Goal: Task Accomplishment & Management: Manage account settings

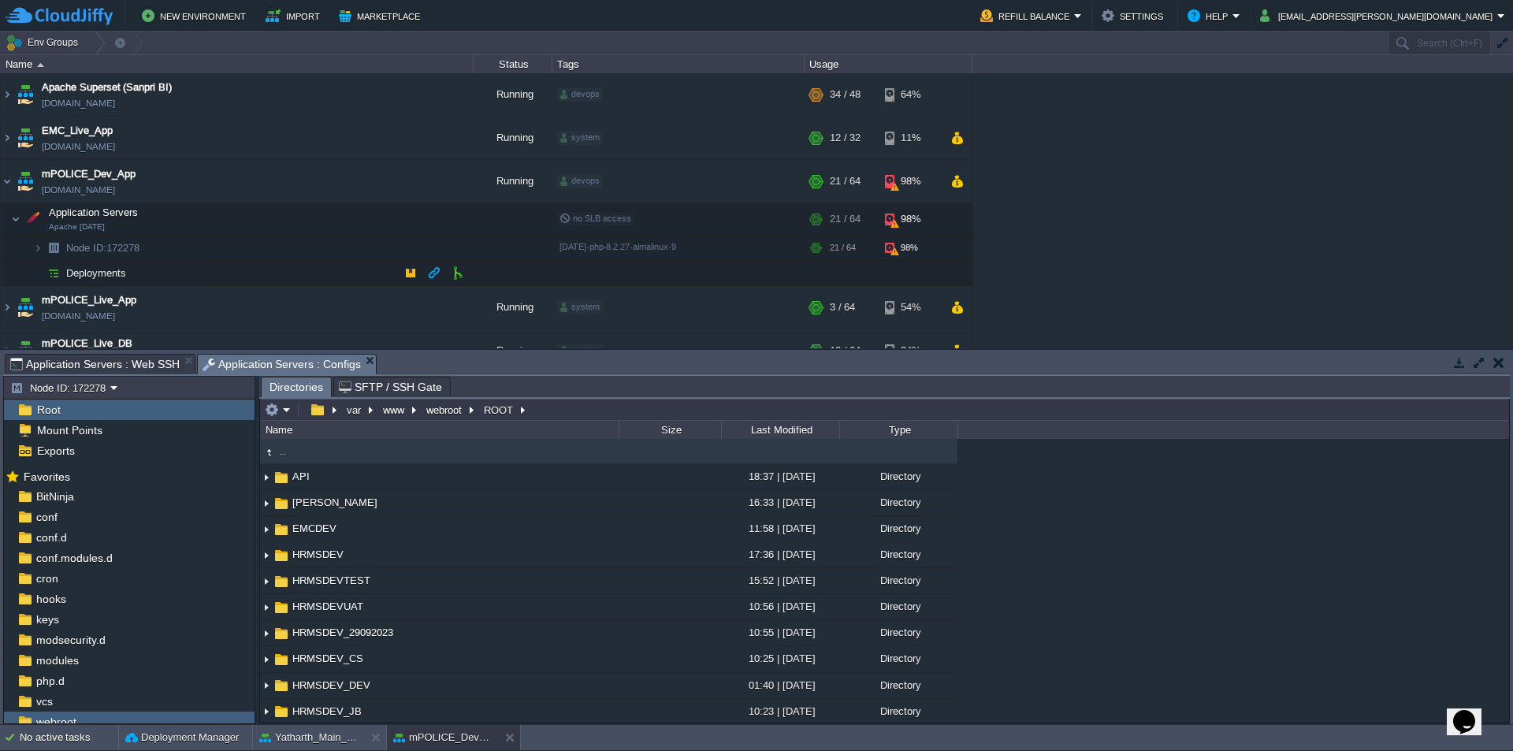
scroll to position [394, 0]
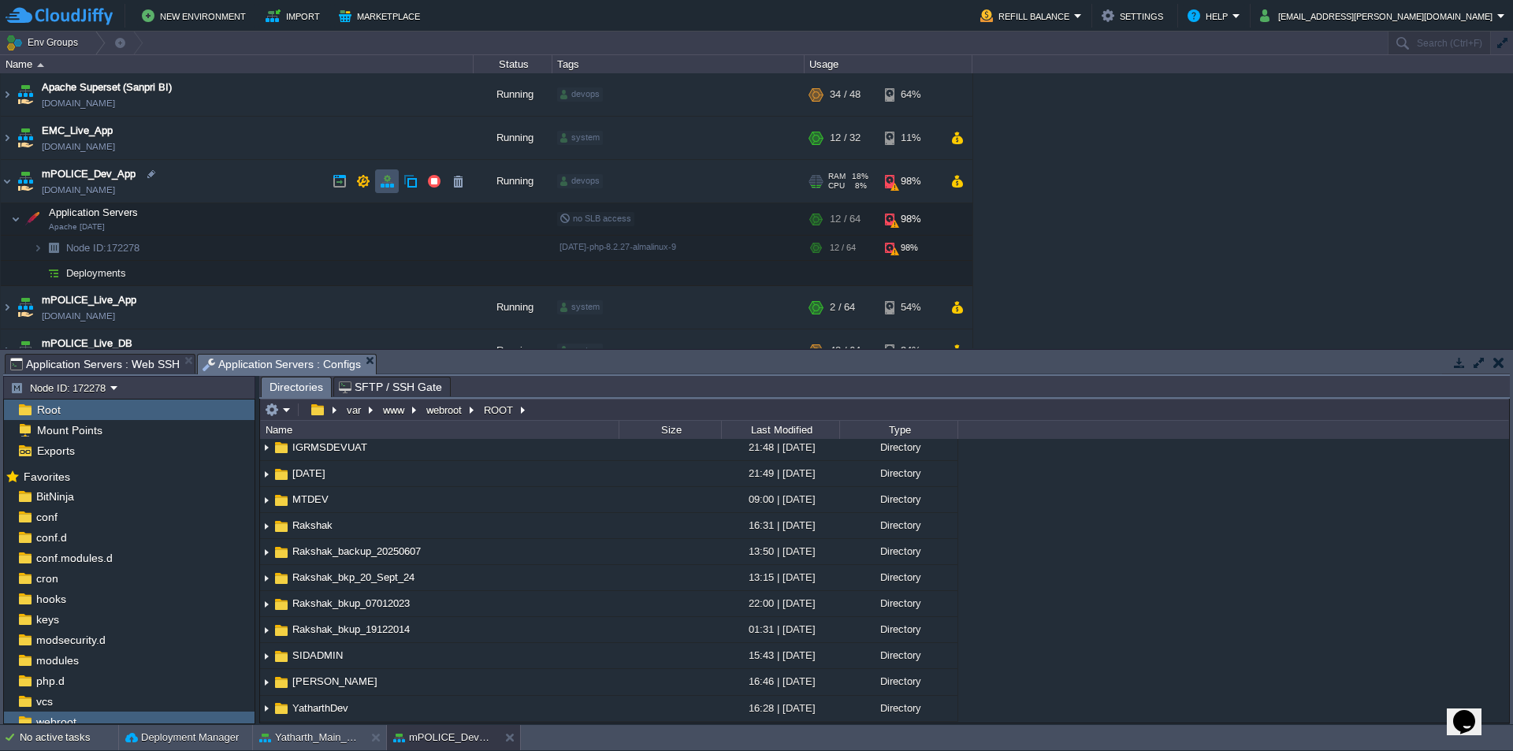
click at [393, 185] on button "button" at bounding box center [387, 181] width 14 height 14
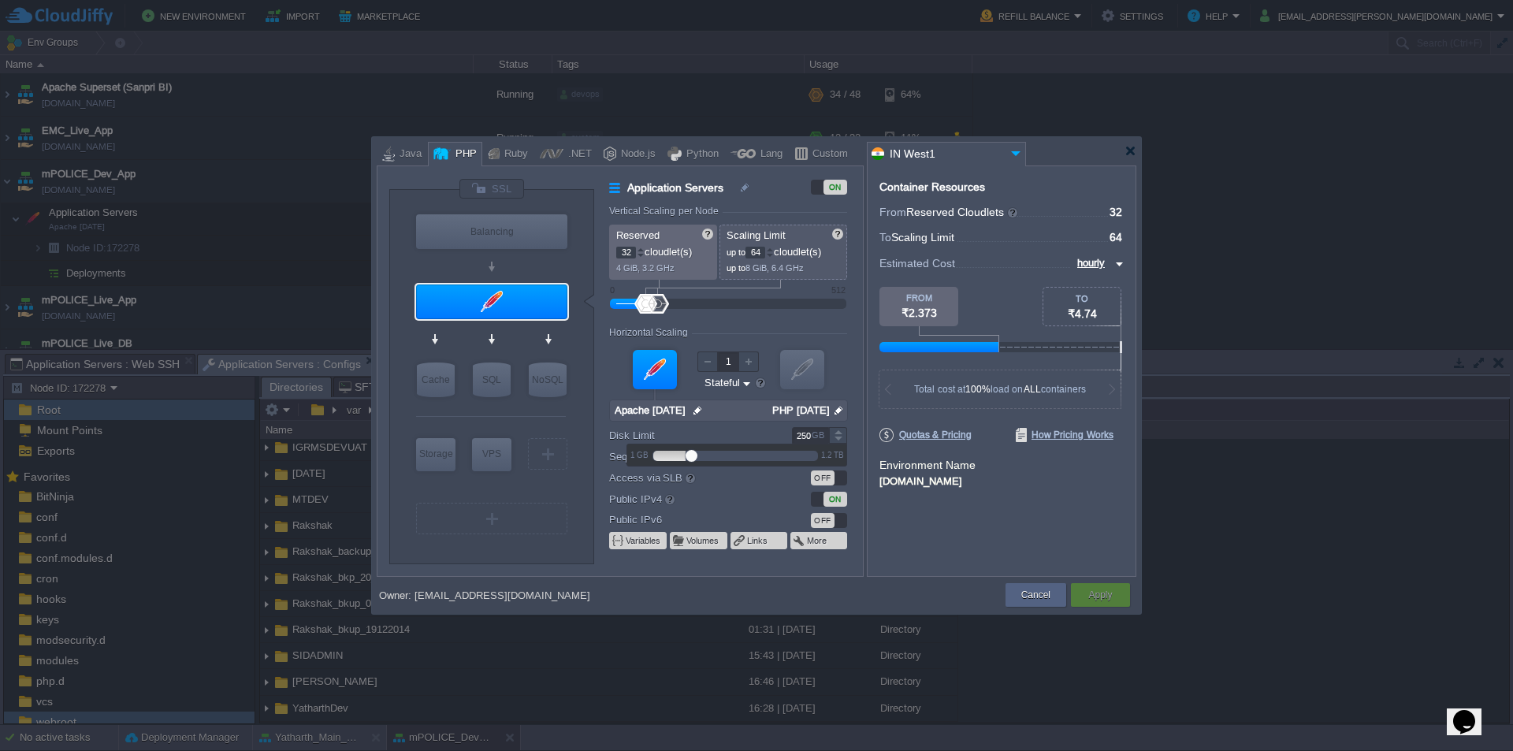
drag, startPoint x: 810, startPoint y: 435, endPoint x: 744, endPoint y: 434, distance: 66.2
click at [744, 434] on div "Disk Limit 250 GB" at bounding box center [735, 435] width 253 height 17
click at [836, 432] on div at bounding box center [838, 431] width 18 height 8
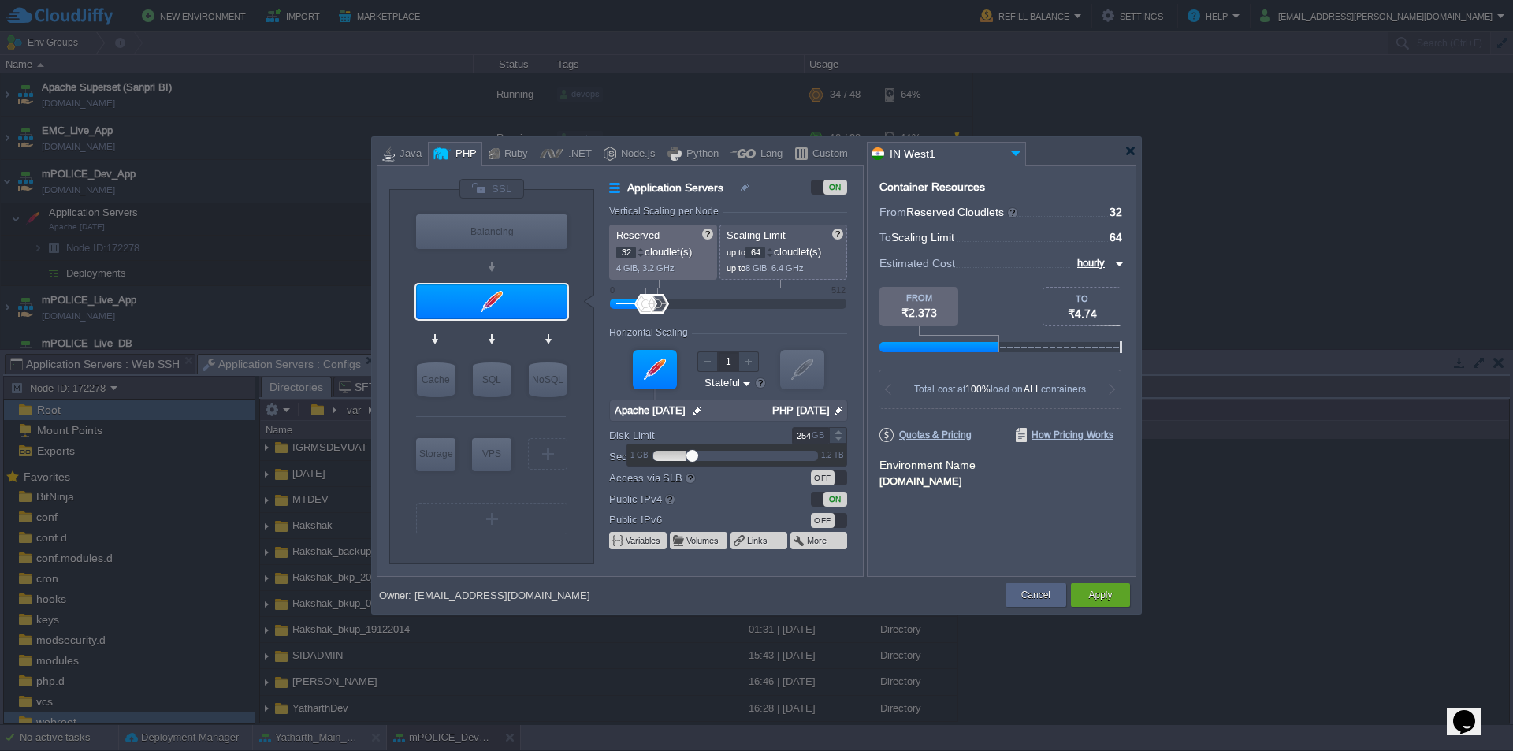
click at [836, 432] on div at bounding box center [838, 431] width 18 height 8
type input "275"
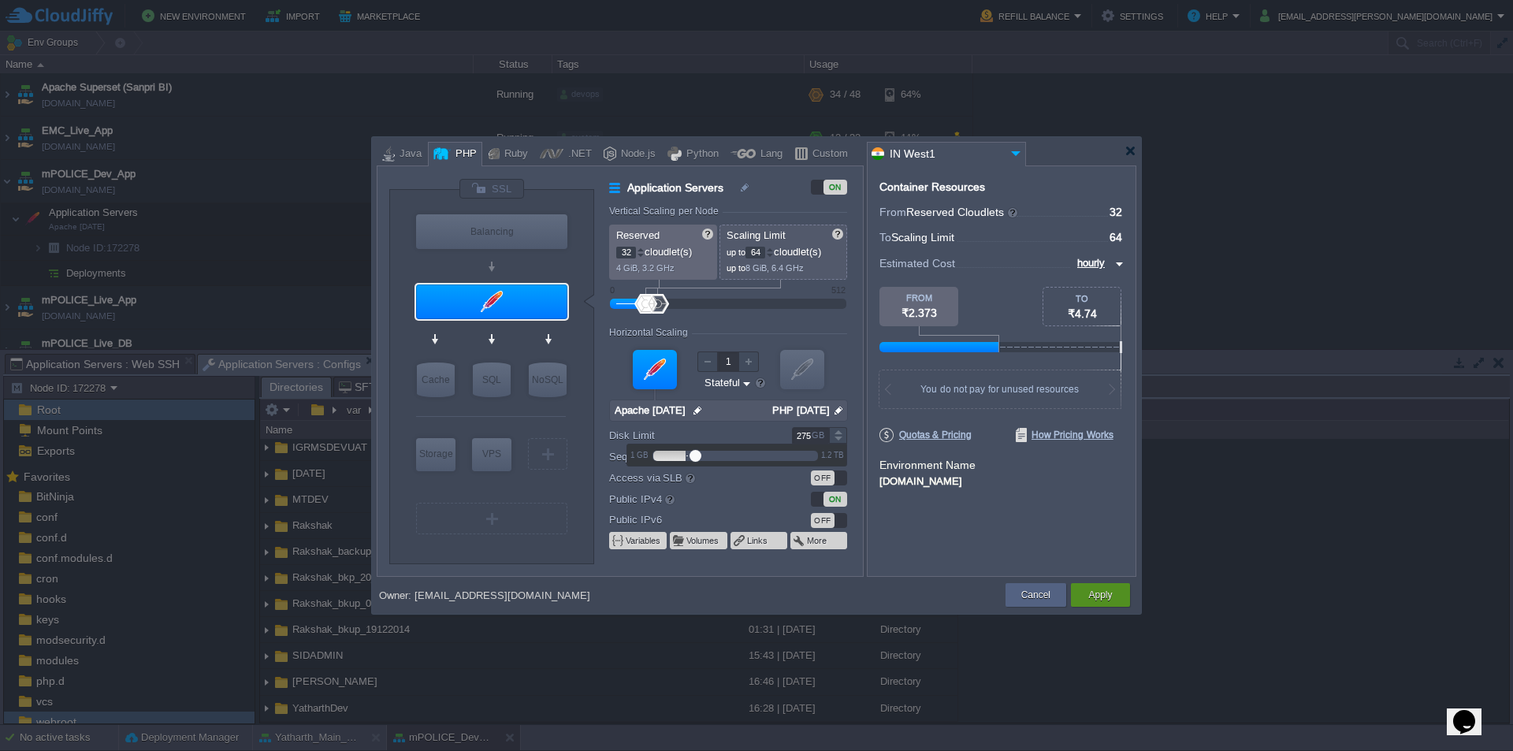
click at [1100, 594] on button "Apply" at bounding box center [1100, 595] width 24 height 16
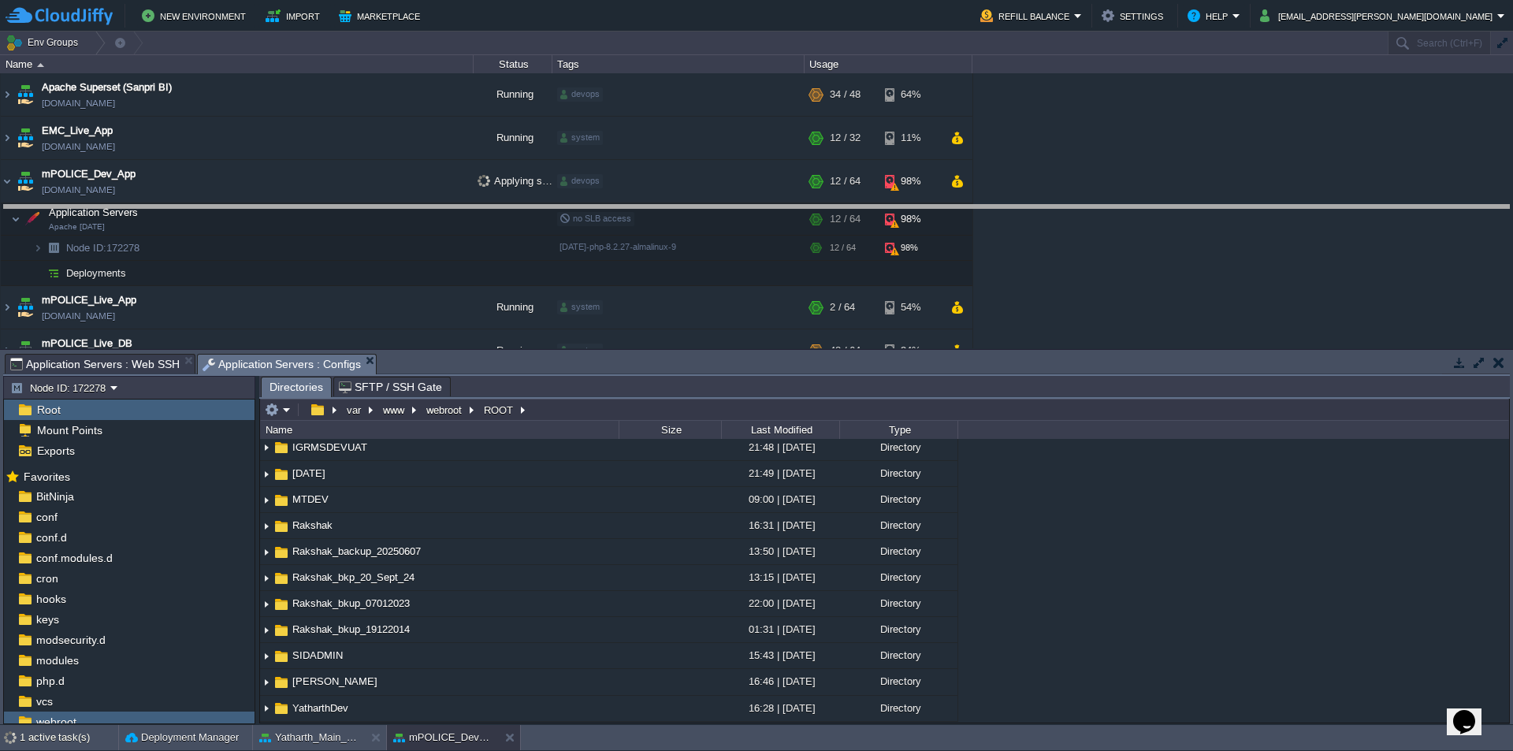
drag, startPoint x: 771, startPoint y: 375, endPoint x: 760, endPoint y: 221, distance: 154.9
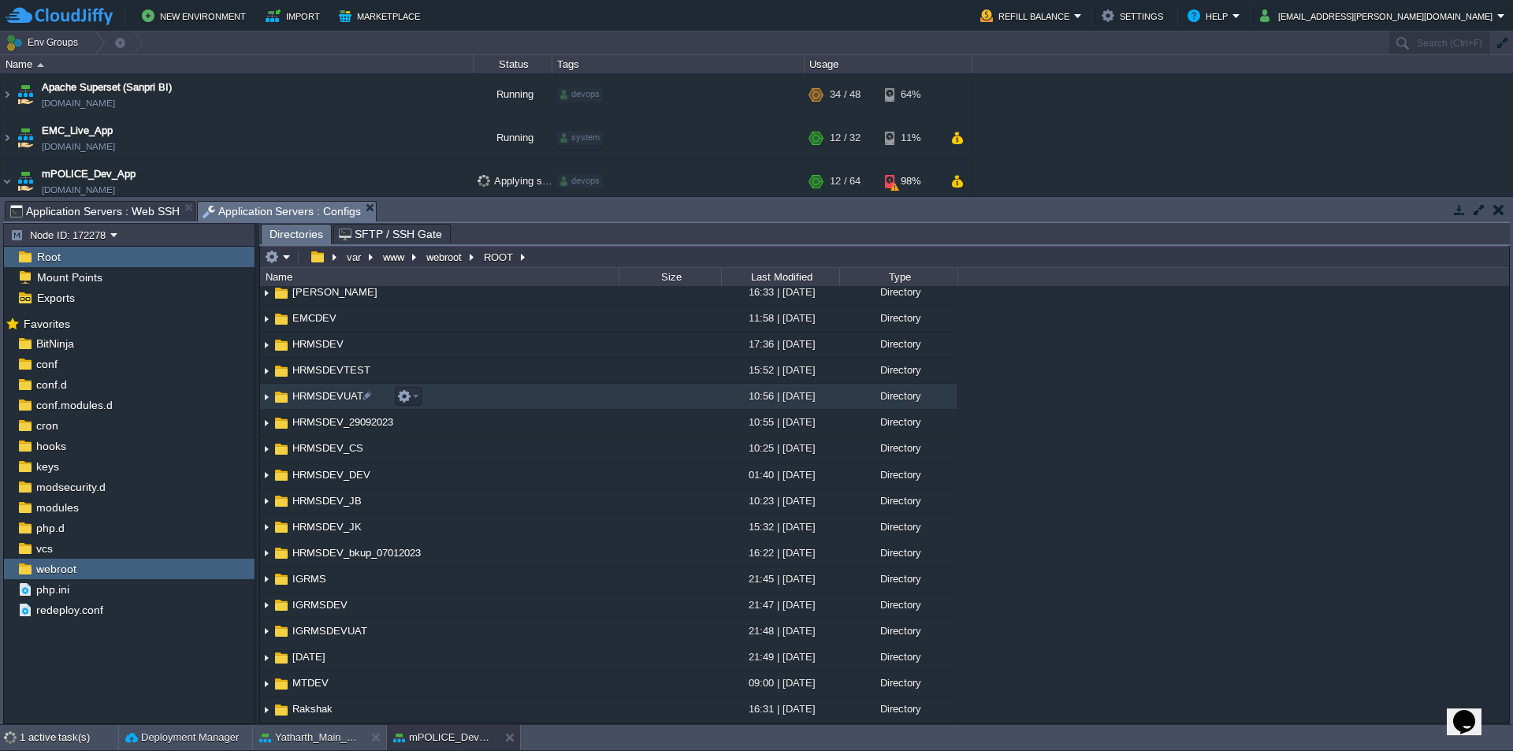
scroll to position [0, 0]
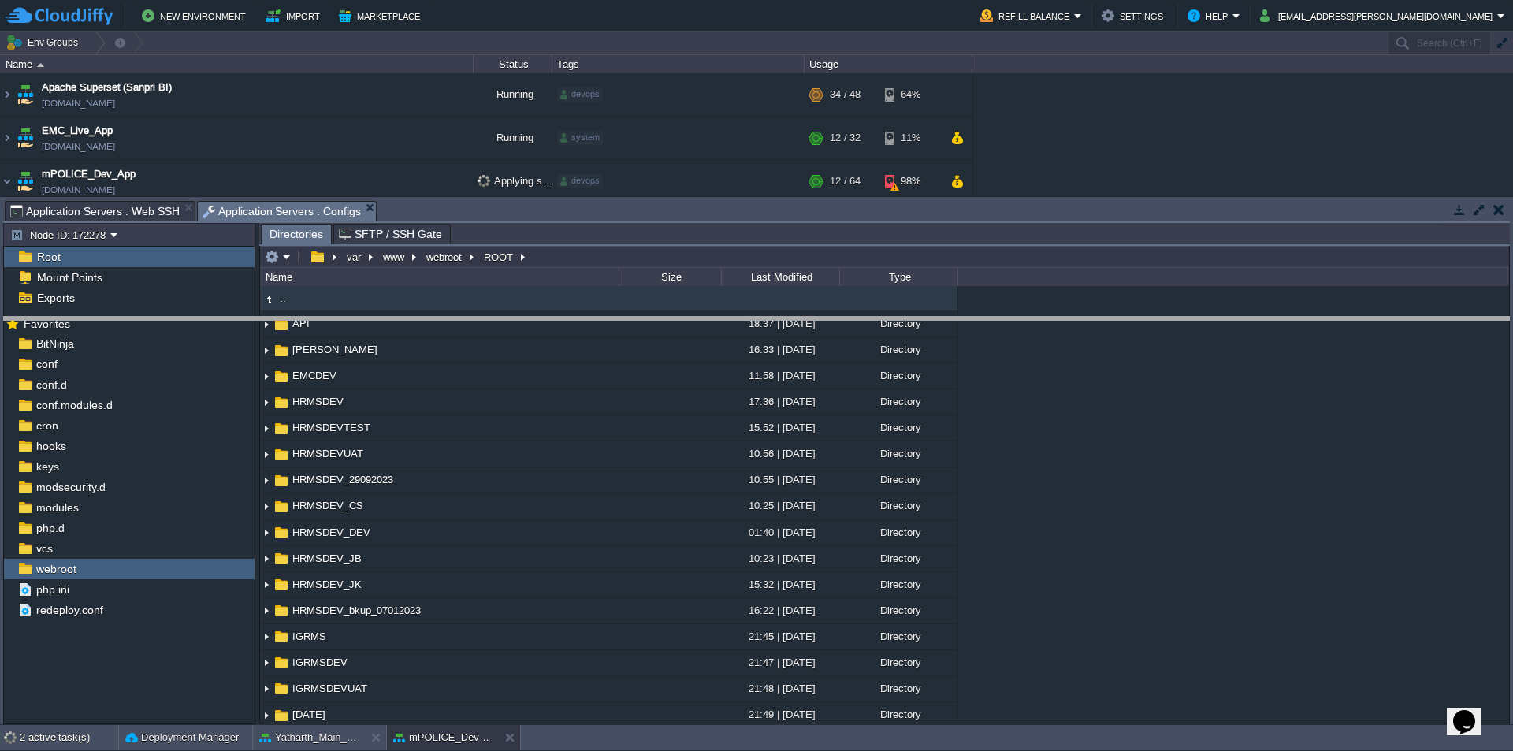
drag, startPoint x: 861, startPoint y: 219, endPoint x: 859, endPoint y: 356, distance: 137.2
